Goal: Find specific page/section: Locate item on page

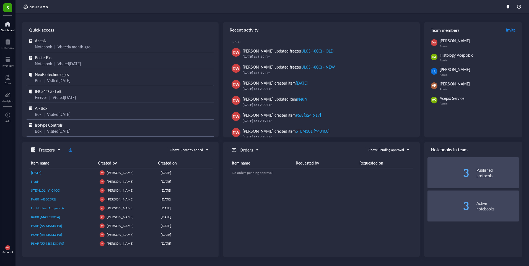
click at [47, 73] on span "NeoBiotechnologies" at bounding box center [52, 75] width 34 height 6
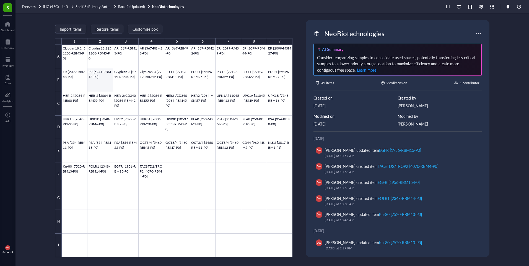
click at [100, 80] on div at bounding box center [177, 151] width 231 height 213
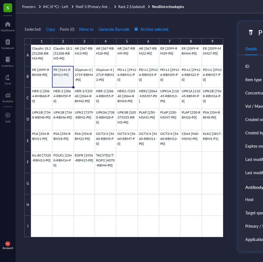
click at [204, 188] on div at bounding box center [127, 141] width 192 height 192
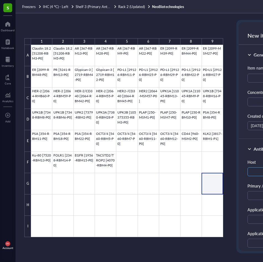
scroll to position [0, 28]
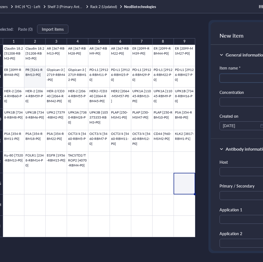
click at [34, 72] on div at bounding box center [99, 141] width 192 height 192
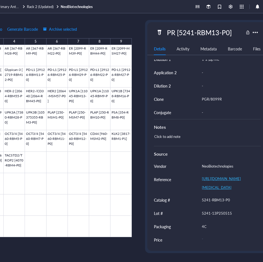
scroll to position [204, 0]
click at [219, 209] on div "5241-13P250515" at bounding box center [228, 213] width 59 height 12
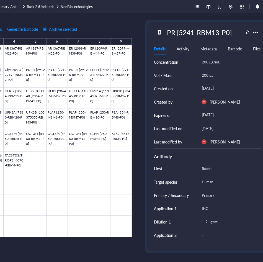
scroll to position [0, 0]
